Goal: Check status: Check status

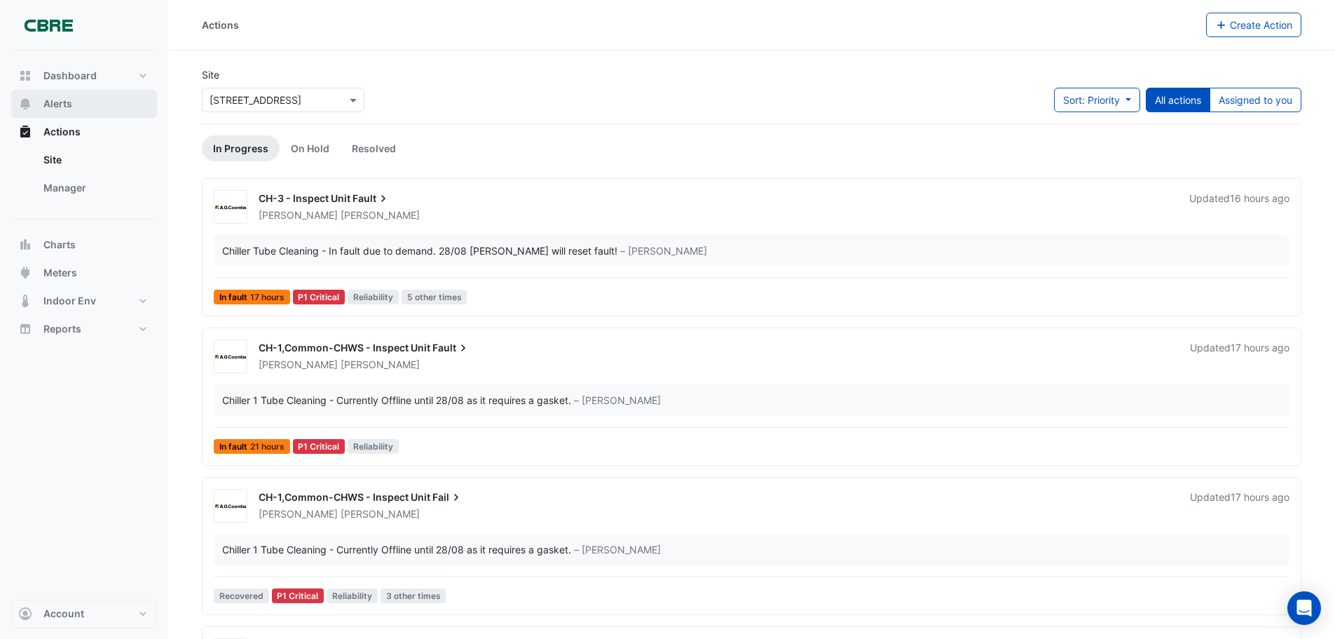
drag, startPoint x: 43, startPoint y: 95, endPoint x: 73, endPoint y: 101, distance: 30.0
click at [43, 97] on button "Alerts" at bounding box center [84, 104] width 146 height 28
click at [43, 96] on button "Alerts" at bounding box center [84, 104] width 146 height 28
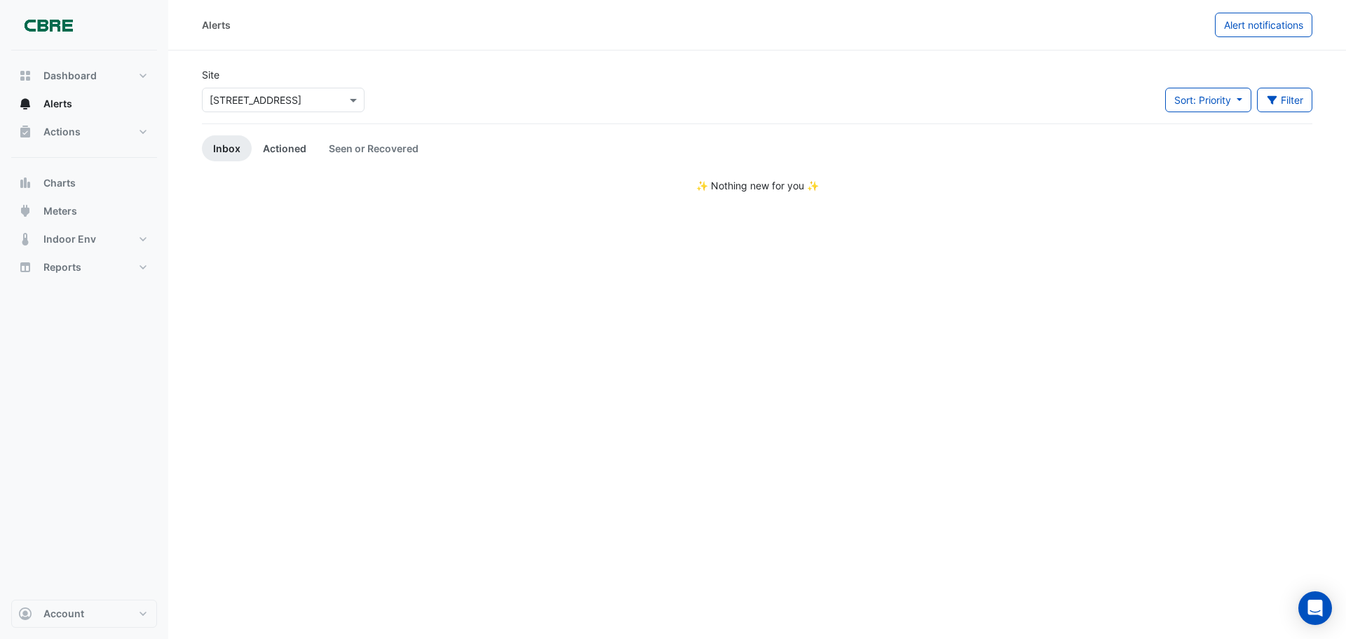
click at [301, 150] on link "Actioned" at bounding box center [285, 148] width 66 height 26
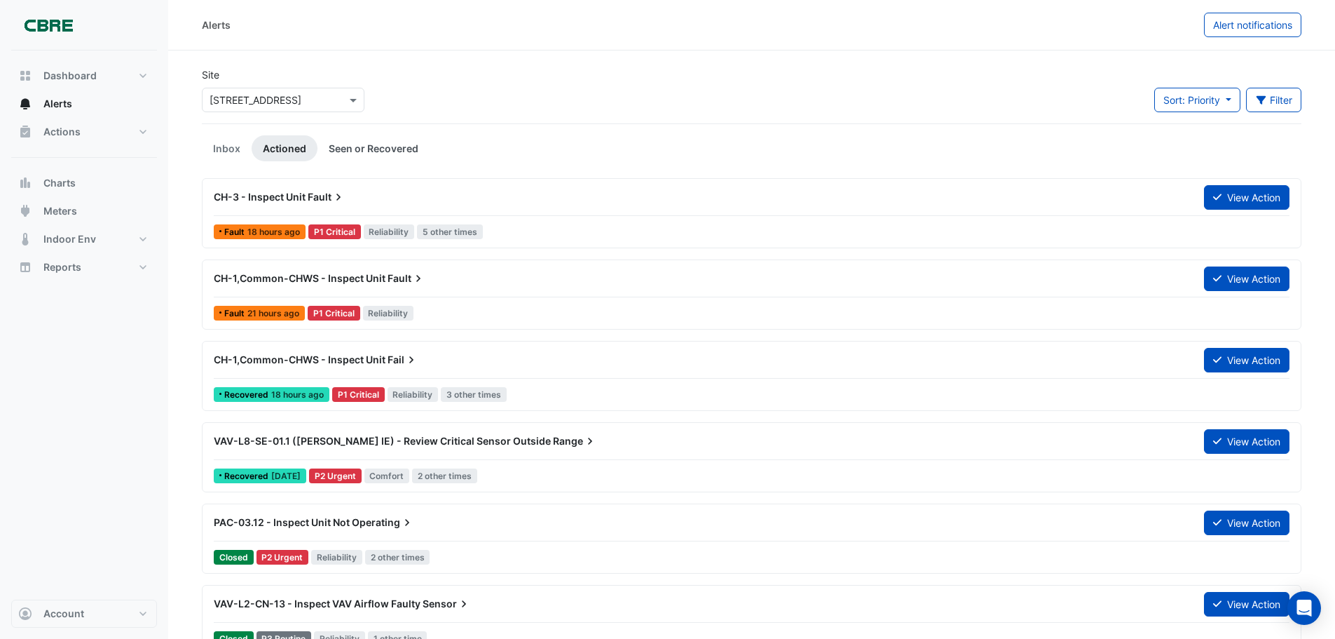
click at [369, 145] on link "Seen or Recovered" at bounding box center [374, 148] width 112 height 26
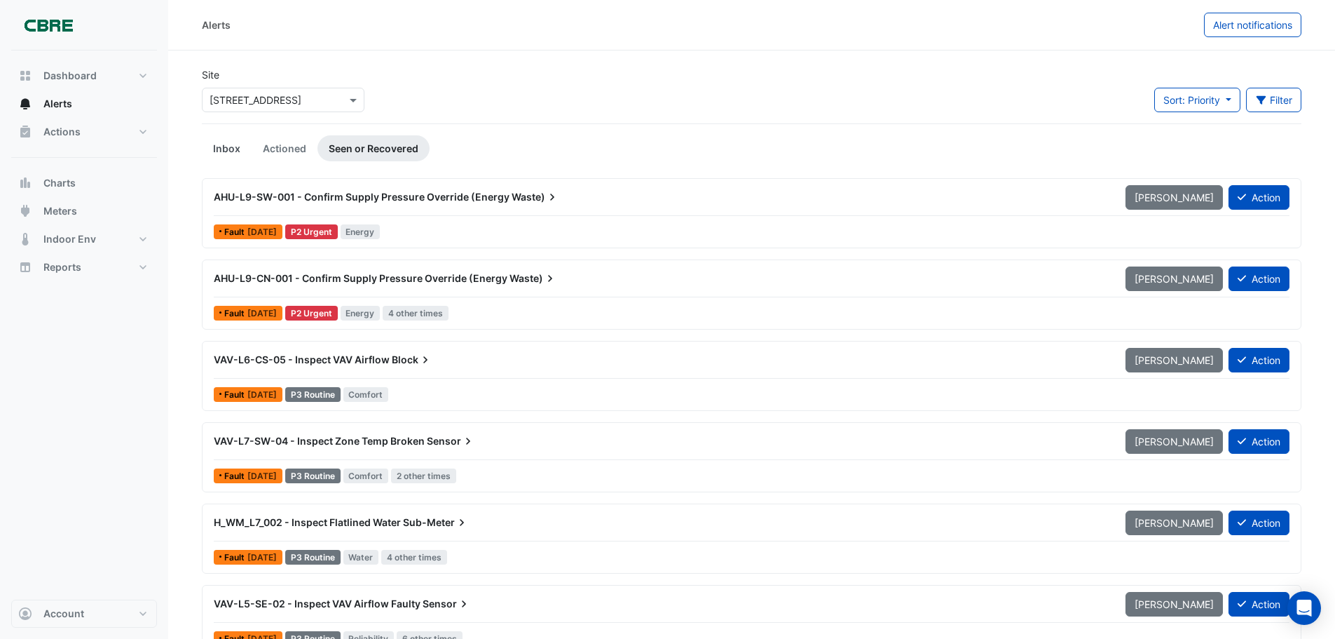
click at [229, 147] on link "Inbox" at bounding box center [227, 148] width 50 height 26
